Goal: Task Accomplishment & Management: Manage account settings

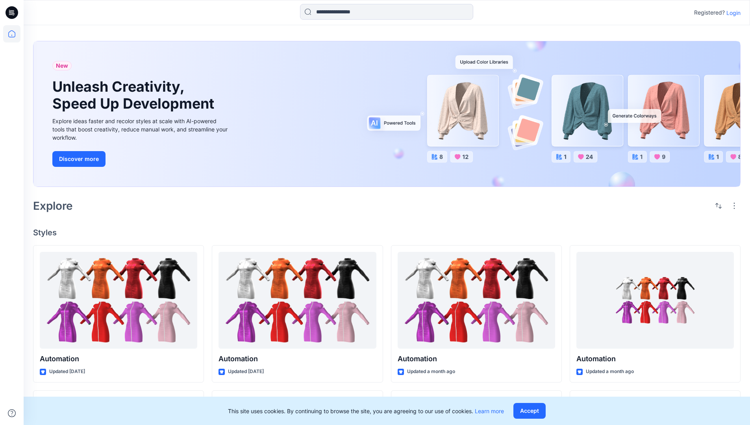
click at [732, 13] on p "Login" at bounding box center [734, 13] width 14 height 8
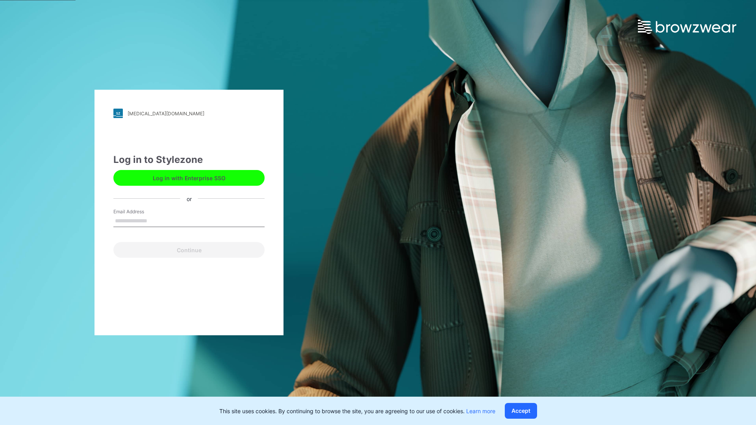
click at [156, 221] on input "Email Address" at bounding box center [188, 221] width 151 height 12
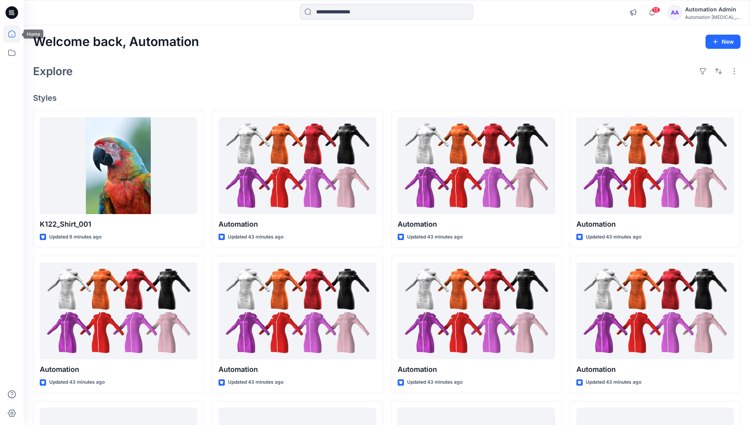
click at [15, 34] on icon at bounding box center [11, 33] width 7 height 7
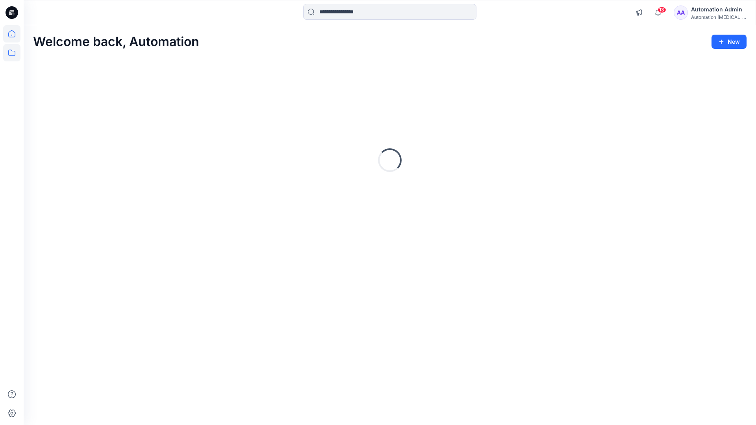
click at [12, 51] on icon at bounding box center [11, 53] width 7 height 6
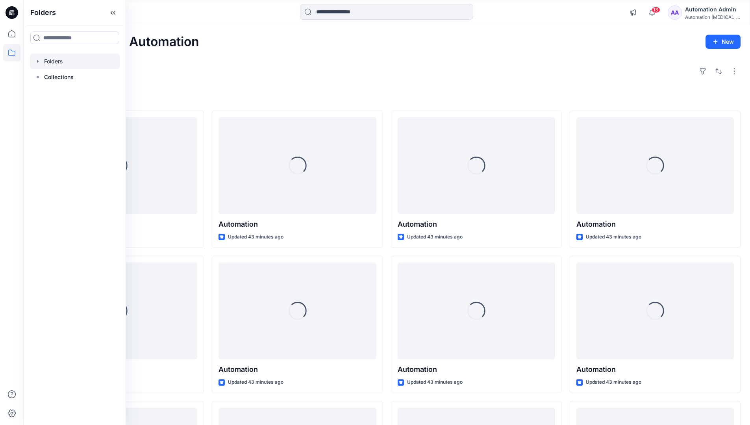
click at [80, 62] on div at bounding box center [75, 62] width 90 height 16
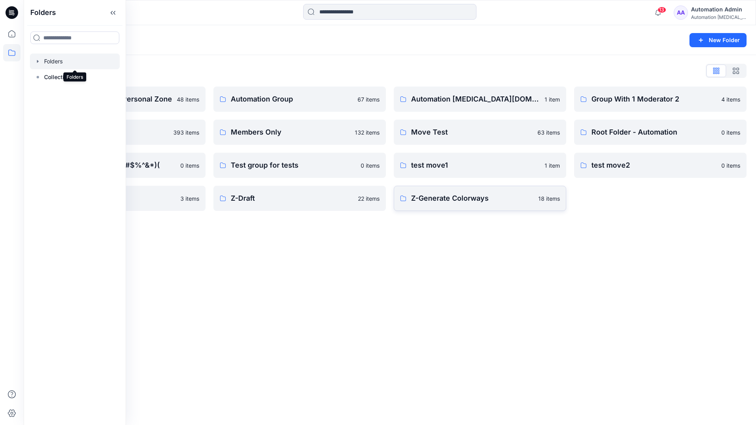
click at [507, 202] on p "Z-Generate Colorways" at bounding box center [472, 198] width 122 height 11
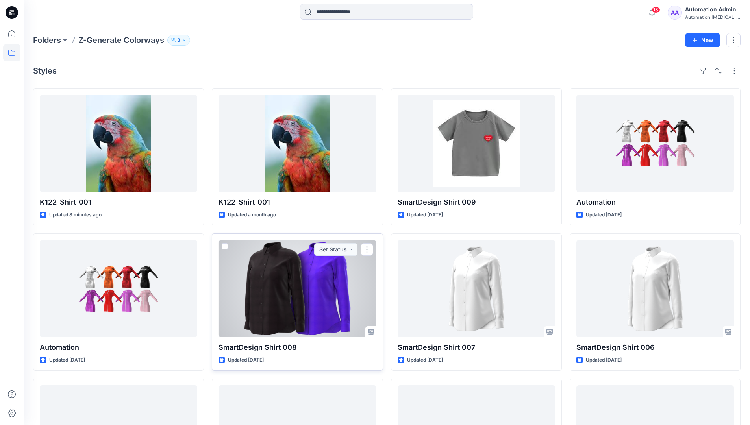
click at [225, 245] on span at bounding box center [225, 246] width 6 height 6
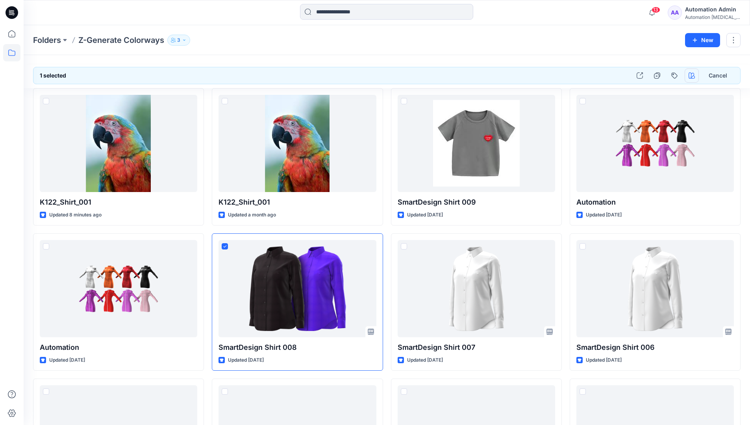
click at [690, 73] on icon "button" at bounding box center [692, 75] width 6 height 6
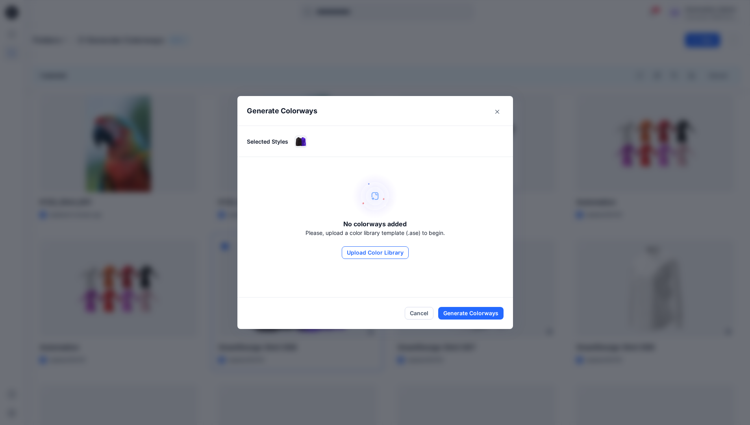
click at [371, 249] on button "Upload Color Library" at bounding box center [375, 253] width 67 height 13
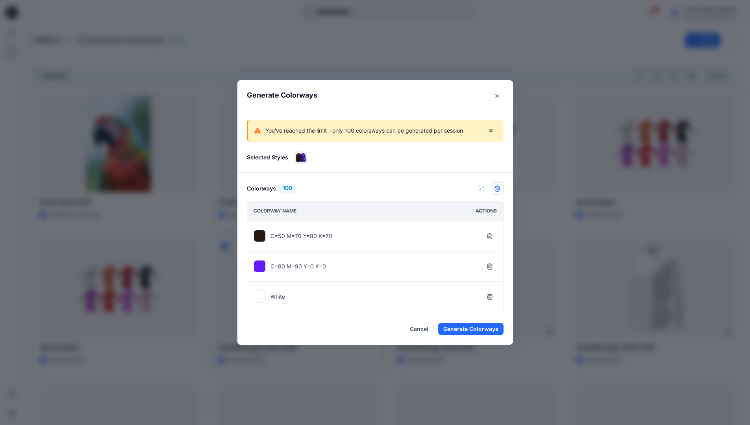
click at [501, 191] on icon "button" at bounding box center [497, 189] width 6 height 6
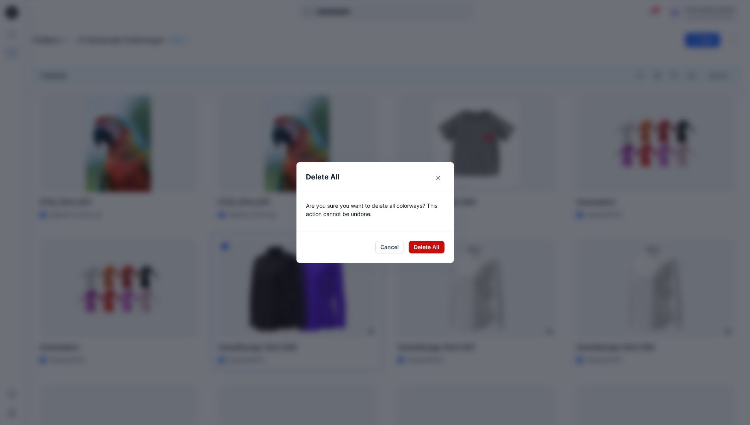
click at [429, 248] on button "Delete All" at bounding box center [427, 247] width 36 height 13
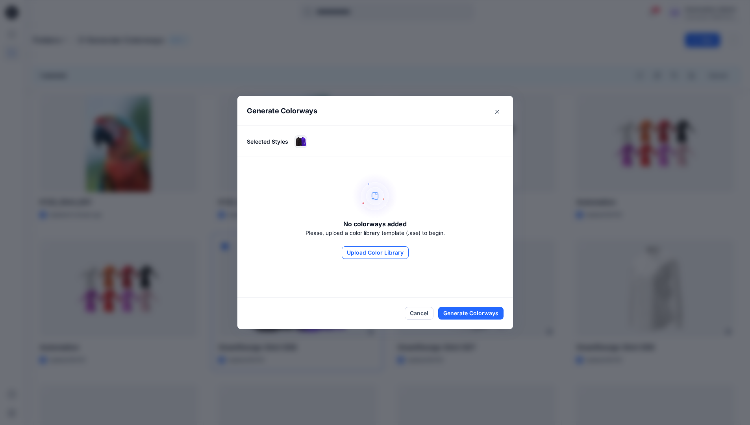
click at [396, 256] on button "Upload Color Library" at bounding box center [375, 253] width 67 height 13
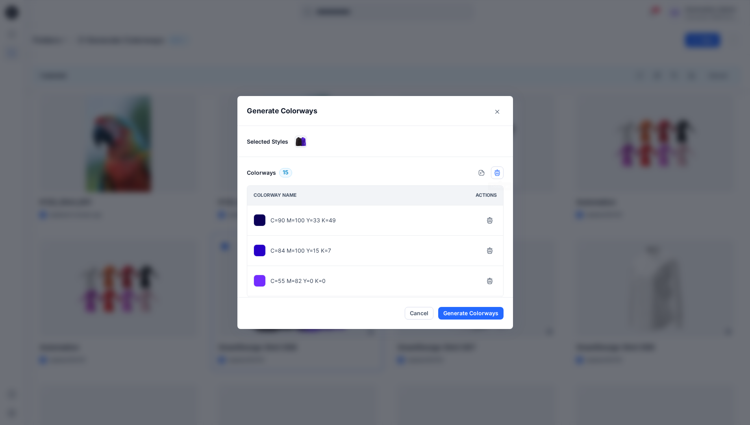
click at [499, 173] on icon "button" at bounding box center [497, 173] width 6 height 6
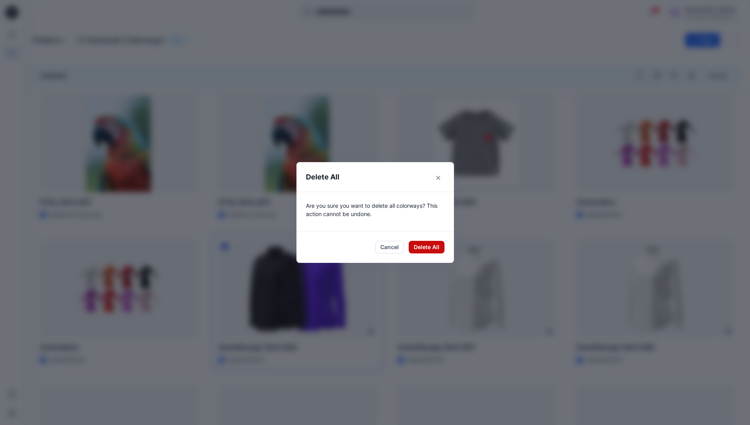
click at [424, 246] on button "Delete All" at bounding box center [427, 247] width 36 height 13
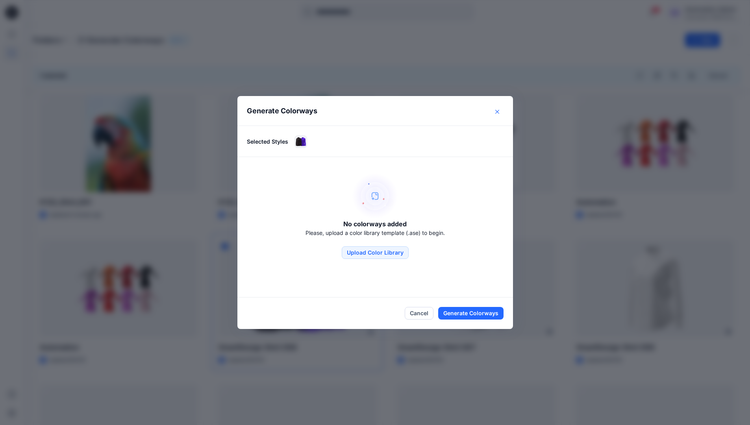
click at [499, 114] on button "Close" at bounding box center [497, 112] width 13 height 13
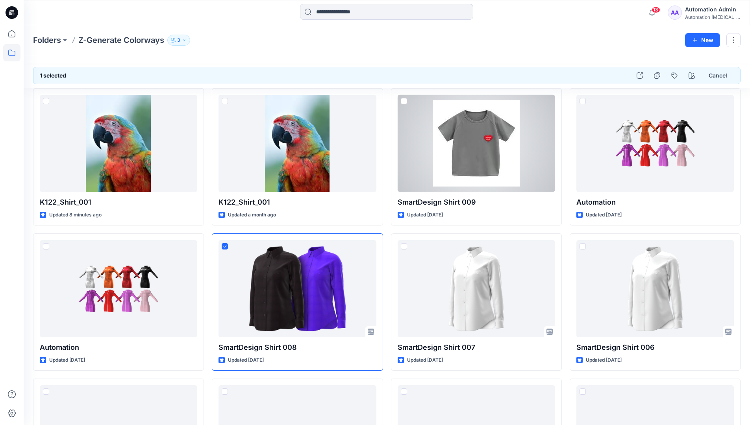
click at [703, 10] on div "Automation Admin" at bounding box center [712, 9] width 55 height 9
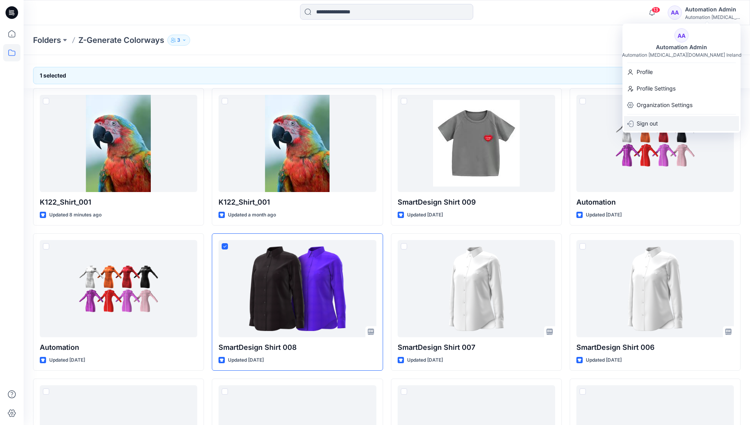
click at [666, 124] on div "Sign out" at bounding box center [681, 123] width 115 height 15
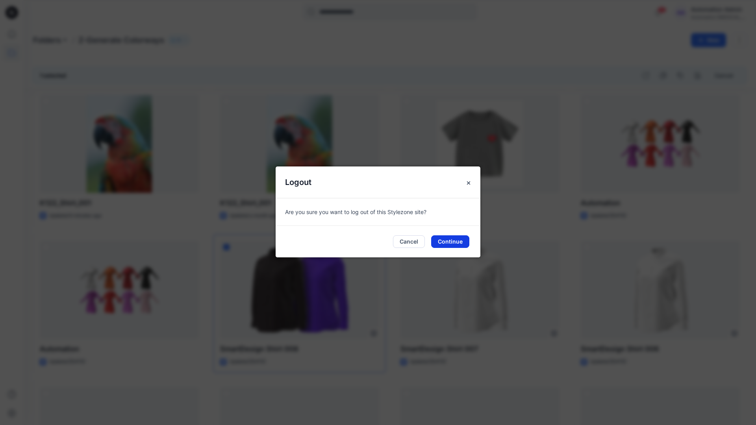
click at [448, 241] on button "Continue" at bounding box center [450, 242] width 38 height 13
